Goal: Task Accomplishment & Management: Manage account settings

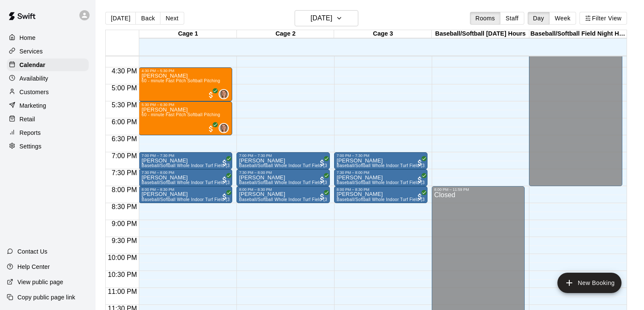
scroll to position [550, 0]
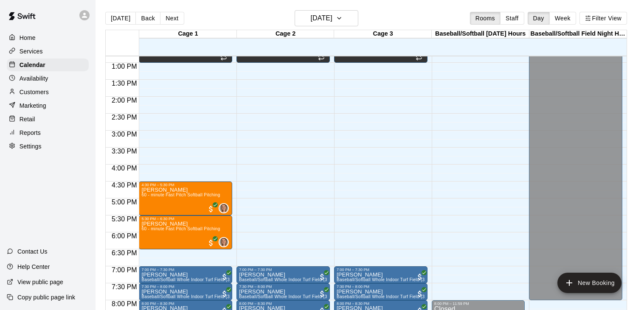
scroll to position [462, 0]
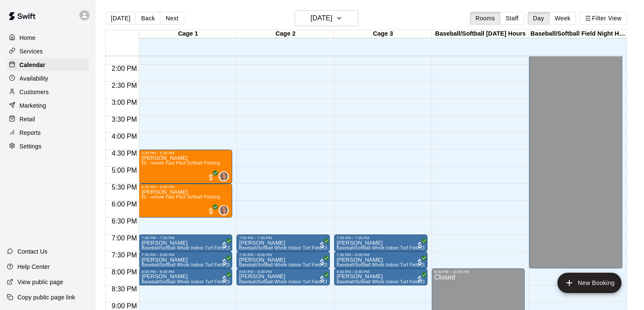
scroll to position [468, 0]
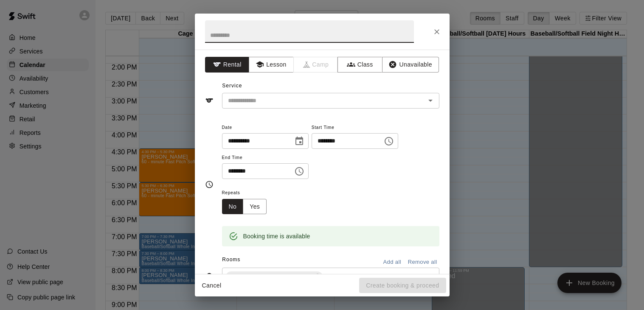
click at [404, 68] on button "Unavailable" at bounding box center [410, 65] width 57 height 16
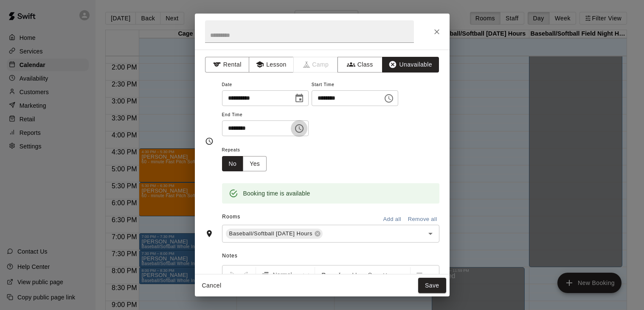
click at [302, 130] on icon "Choose time, selected time is 6:30 PM" at bounding box center [300, 129] width 3 height 4
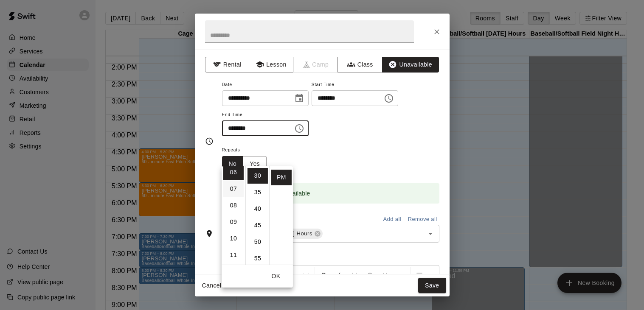
scroll to position [103, 0]
click at [233, 203] on li "08" at bounding box center [233, 205] width 20 height 16
click at [261, 177] on li "30" at bounding box center [258, 176] width 20 height 16
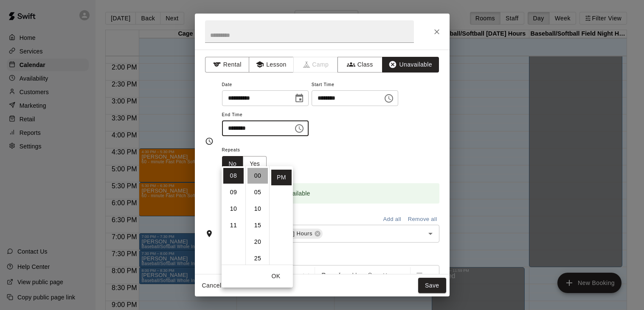
click at [259, 178] on li "00" at bounding box center [258, 176] width 20 height 16
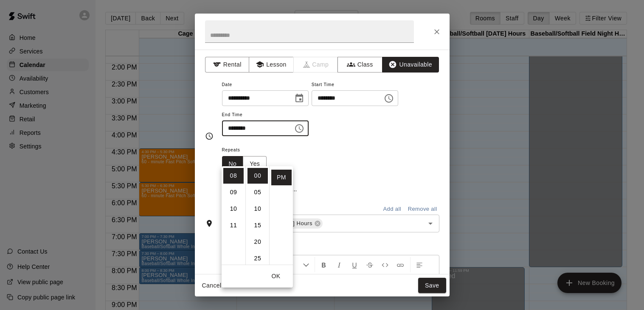
type input "********"
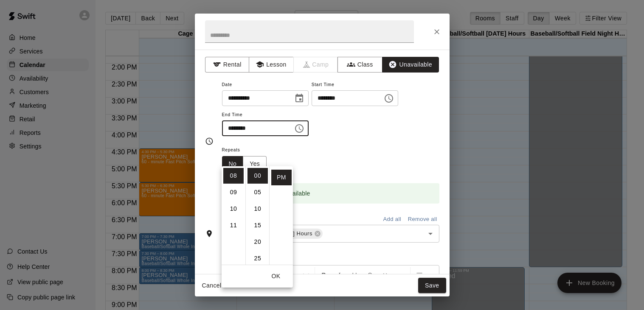
click at [414, 137] on div "**********" at bounding box center [330, 107] width 217 height 57
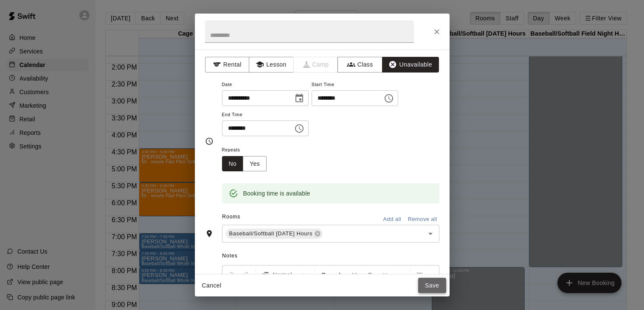
click at [432, 288] on button "Save" at bounding box center [432, 286] width 28 height 16
